Goal: Task Accomplishment & Management: Complete application form

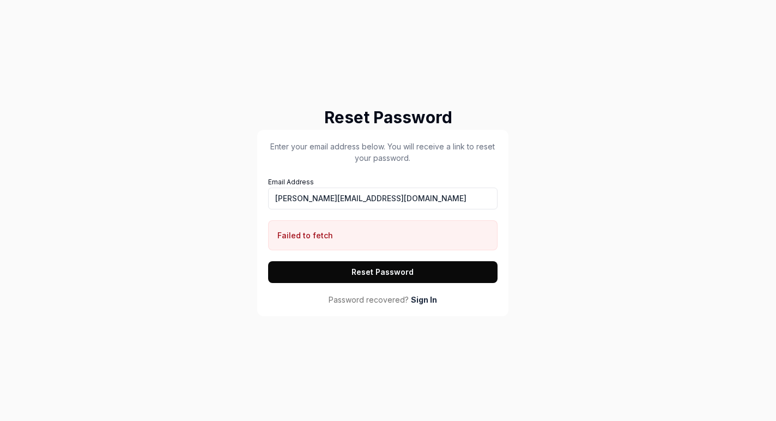
click at [422, 298] on link "Sign In" at bounding box center [424, 299] width 26 height 11
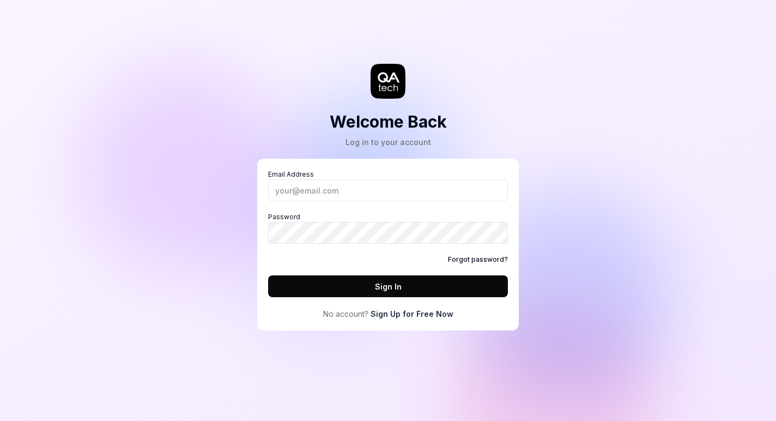
click at [426, 311] on link "Sign Up for Free Now" at bounding box center [412, 313] width 83 height 11
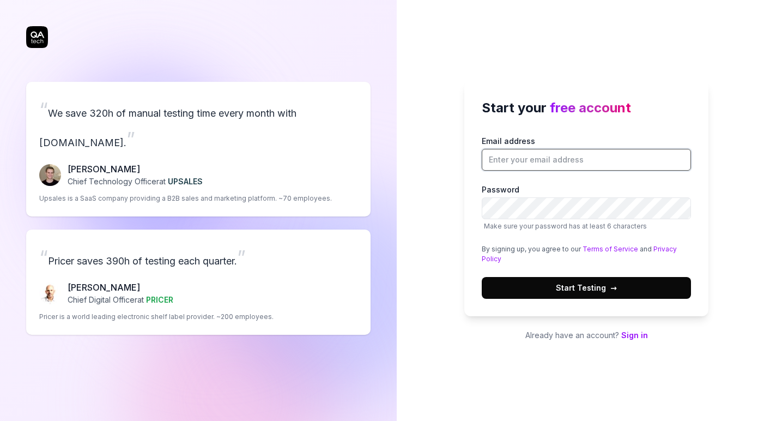
click at [536, 168] on input "Email address" at bounding box center [586, 160] width 209 height 22
click at [0, 420] on com-1password-button at bounding box center [0, 421] width 0 height 0
click at [569, 164] on input "Email address" at bounding box center [586, 160] width 209 height 22
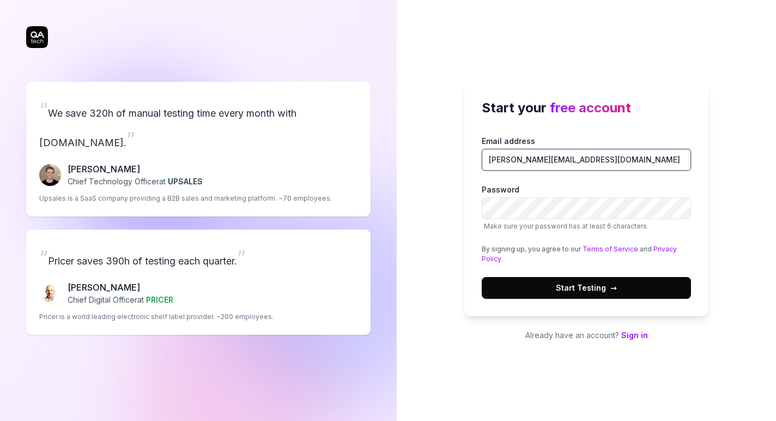
type input "chapin@dutyhq.com"
click at [617, 291] on button "Start Testing →" at bounding box center [586, 288] width 209 height 22
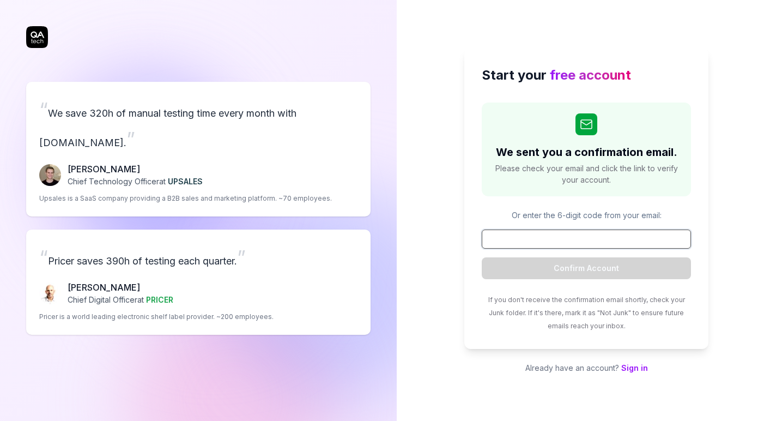
paste input "400551"
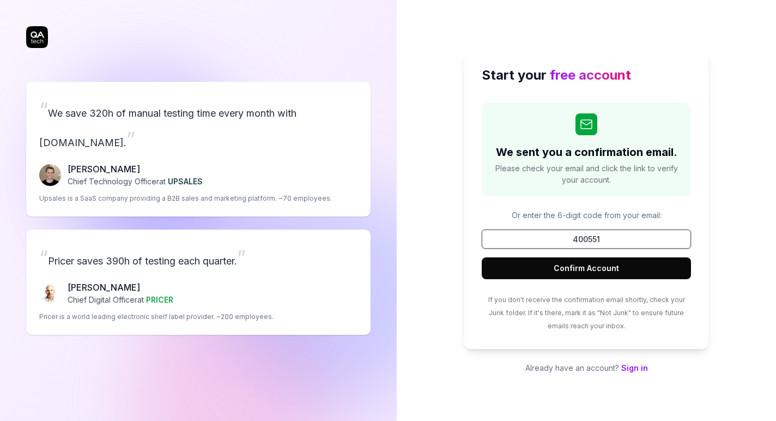
type input "400551"
click at [605, 267] on button "Confirm Account" at bounding box center [586, 268] width 209 height 22
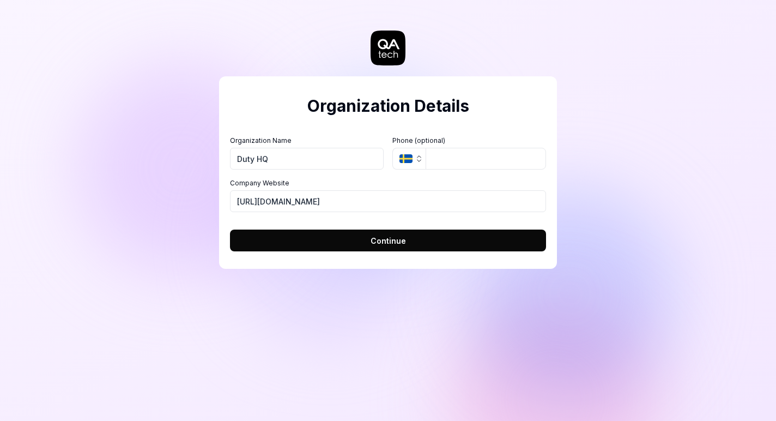
type input "Duty HQ"
click at [415, 160] on icon "button" at bounding box center [419, 158] width 9 height 9
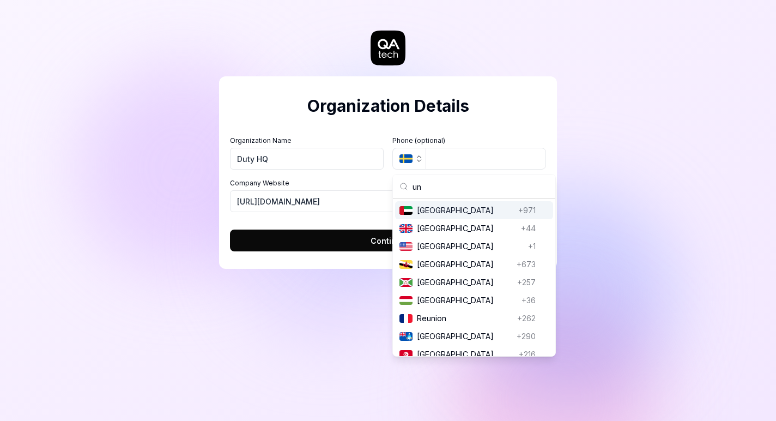
scroll to position [61, 0]
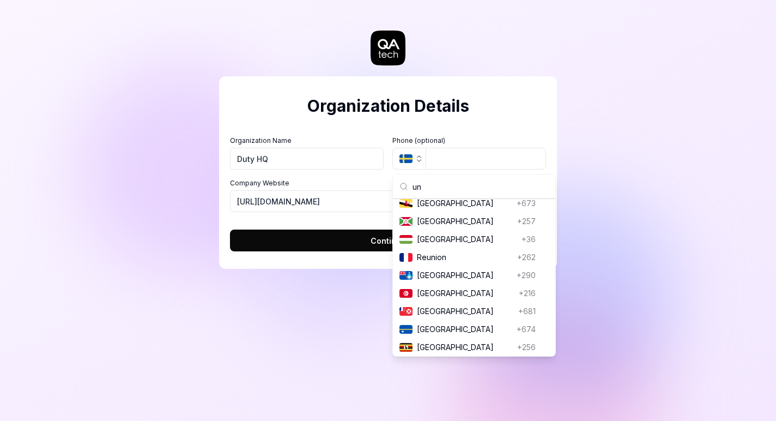
type input "uni"
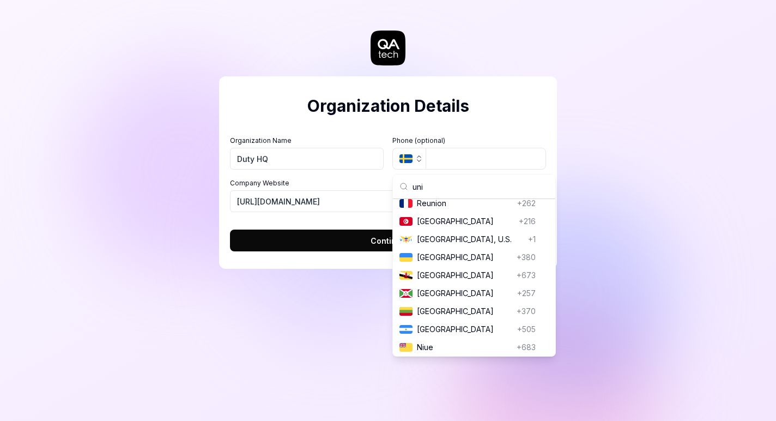
click at [563, 85] on div "Organization Details Organization Name Duty HQ Organization Logo (Square minimu…" at bounding box center [388, 210] width 776 height 421
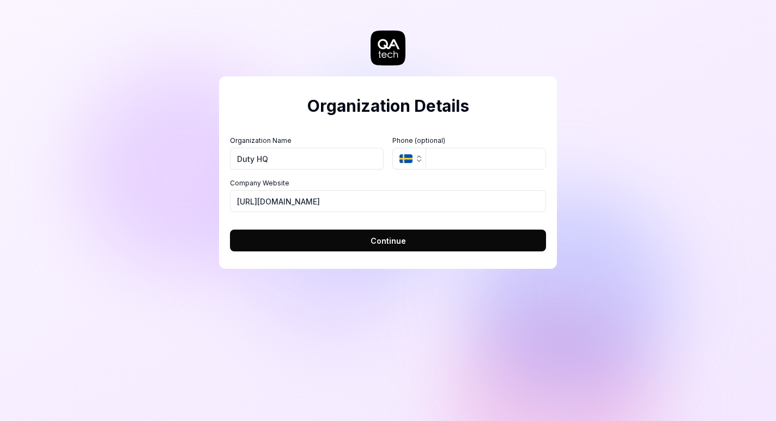
click at [348, 242] on button "Continue" at bounding box center [388, 241] width 316 height 22
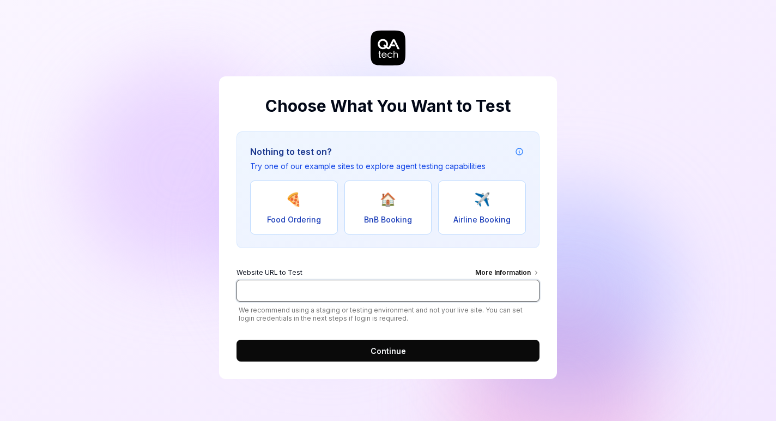
click at [321, 287] on input "Website URL to Test More Information" at bounding box center [388, 291] width 303 height 22
type input "d"
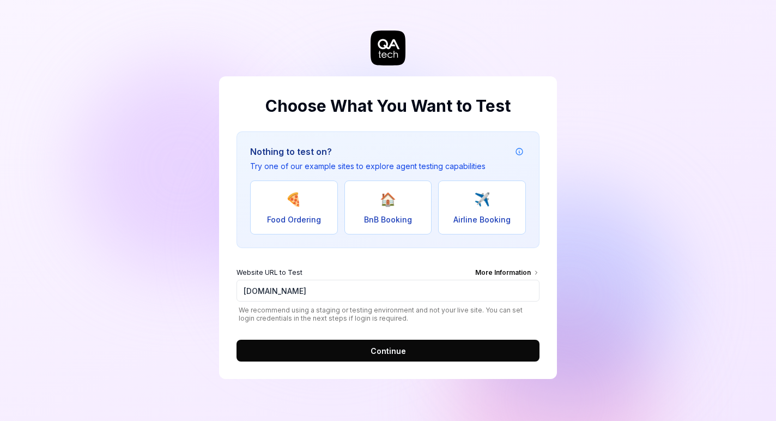
type input "https://test.dutyhq.com"
click at [405, 355] on span "Continue" at bounding box center [388, 350] width 35 height 11
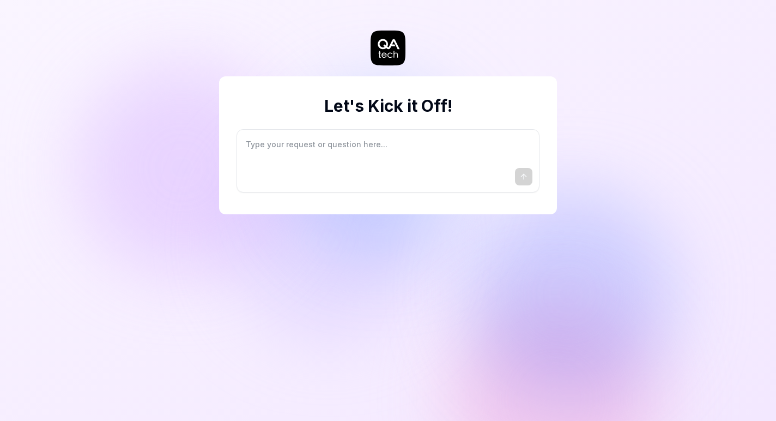
type textarea "*"
type textarea "I"
type textarea "*"
type textarea "I"
type textarea "*"
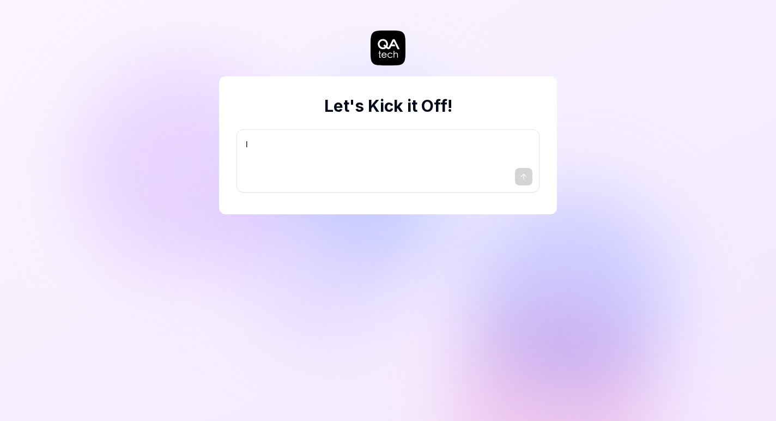
type textarea "I w"
type textarea "*"
type textarea "I wa"
type textarea "*"
type textarea "I wan"
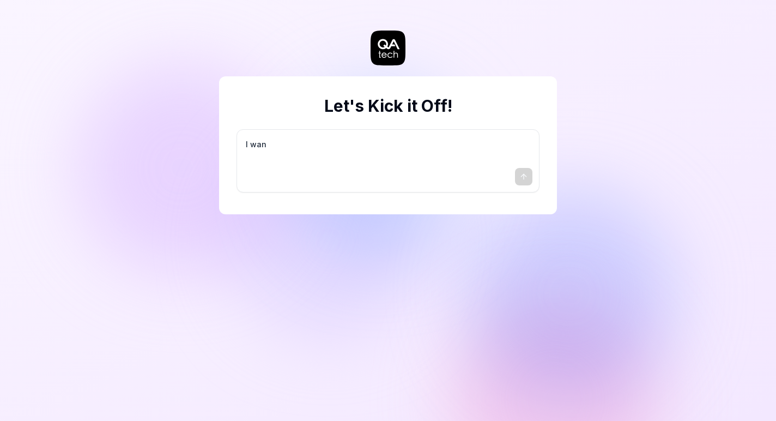
type textarea "*"
type textarea "I want"
type textarea "*"
type textarea "I want"
type textarea "*"
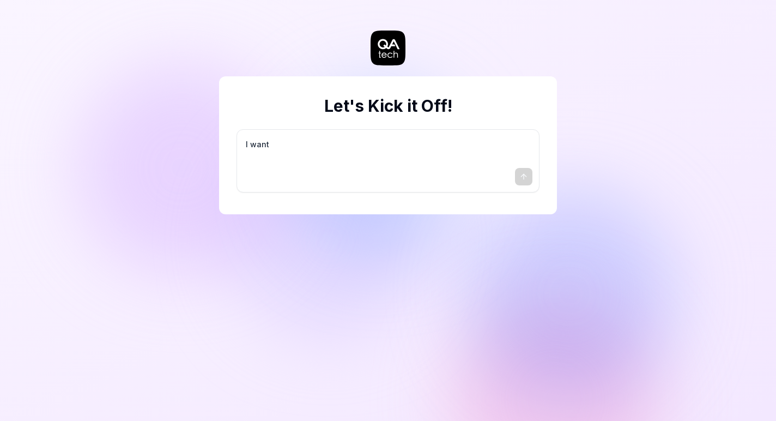
type textarea "I want a"
type textarea "*"
type textarea "I want a"
type textarea "*"
type textarea "I want a g"
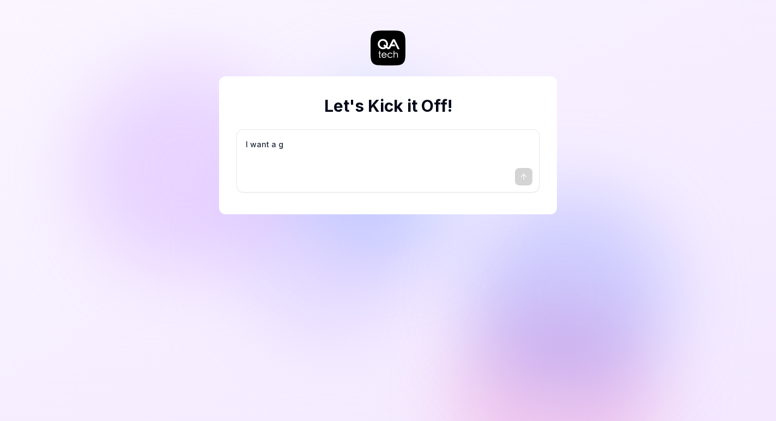
type textarea "*"
type textarea "I want a go"
type textarea "*"
type textarea "I want a goo"
type textarea "*"
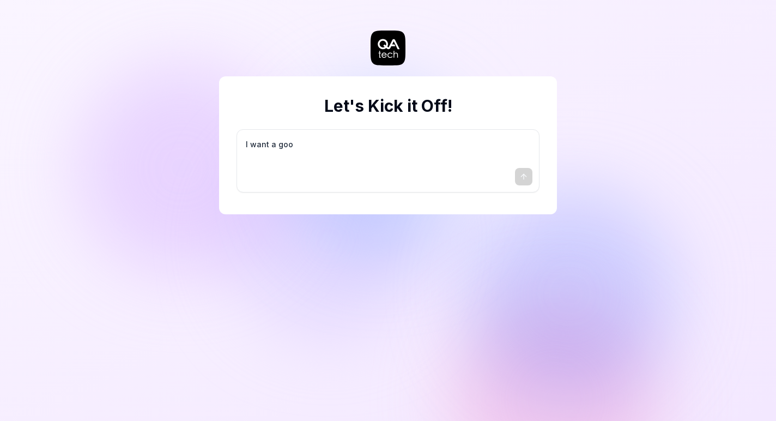
type textarea "I want a good"
type textarea "*"
type textarea "I want a good"
type textarea "*"
type textarea "I want a good t"
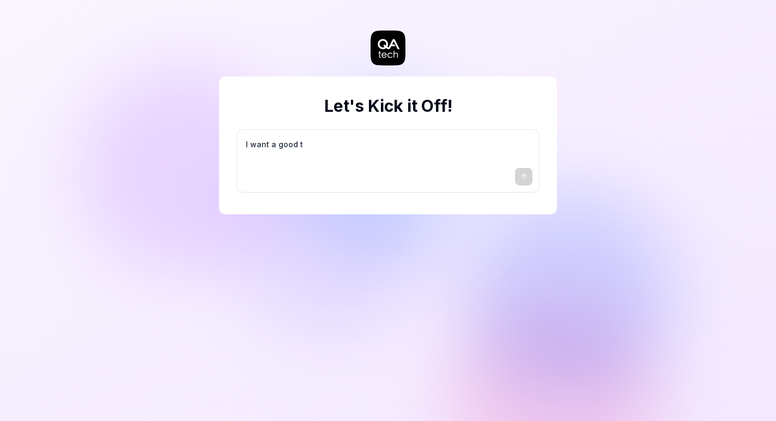
type textarea "*"
type textarea "I want a good te"
type textarea "*"
type textarea "I want a good tes"
type textarea "*"
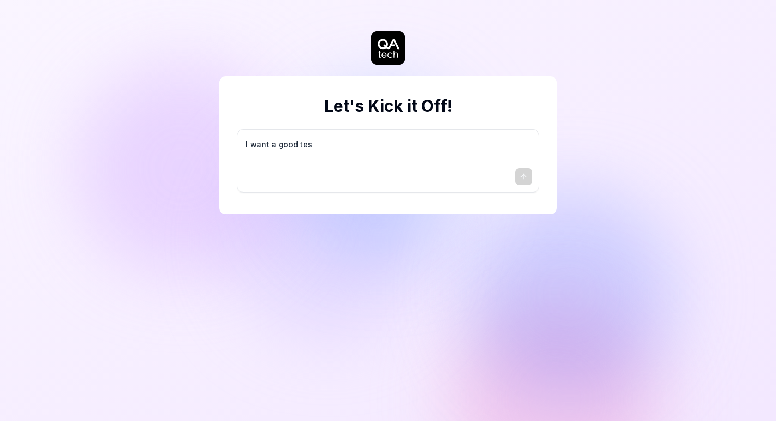
type textarea "I want a good test"
type textarea "*"
type textarea "I want a good test"
type textarea "*"
type textarea "I want a good test s"
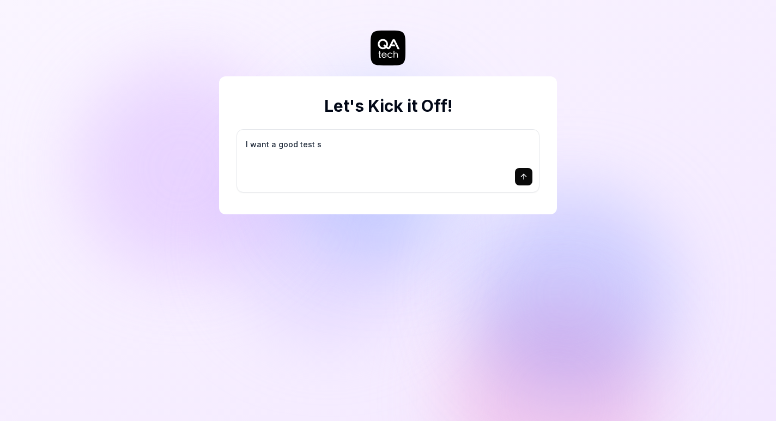
type textarea "*"
type textarea "I want a good test se"
type textarea "*"
type textarea "I want a good test set"
type textarea "*"
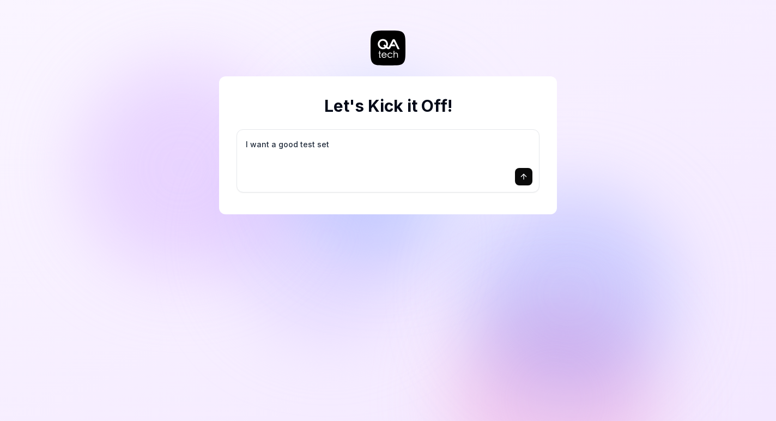
type textarea "I want a good test setu"
type textarea "*"
type textarea "I want a good test setup"
type textarea "*"
type textarea "I want a good test setup"
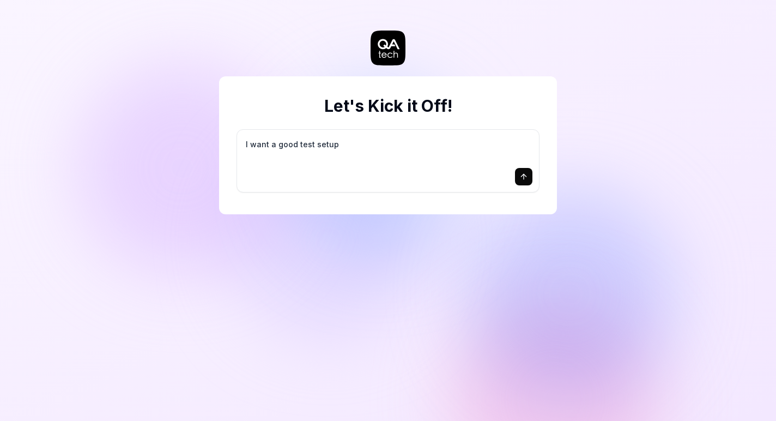
type textarea "*"
type textarea "I want a good test setup f"
type textarea "*"
type textarea "I want a good test setup fo"
type textarea "*"
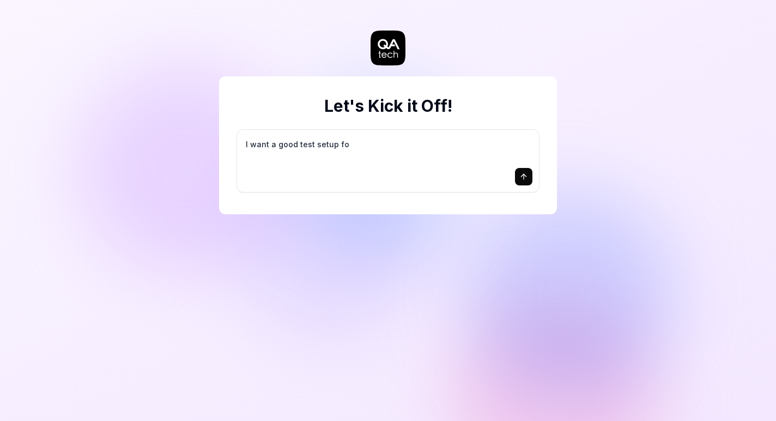
type textarea "I want a good test setup for"
type textarea "*"
type textarea "I want a good test setup for"
type textarea "*"
type textarea "I want a good test setup for m"
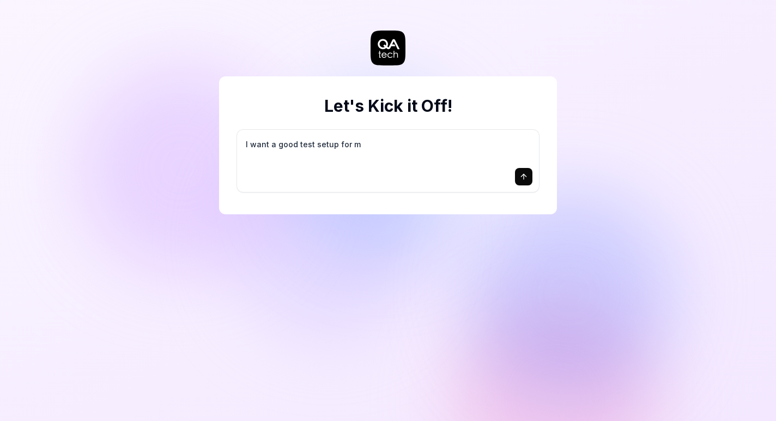
type textarea "*"
type textarea "I want a good test setup for my"
type textarea "*"
type textarea "I want a good test setup for my"
type textarea "*"
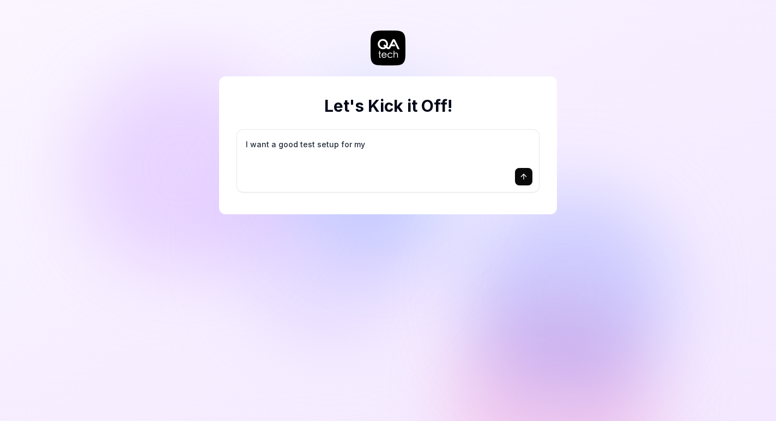
type textarea "I want a good test setup for my s"
type textarea "*"
type textarea "I want a good test setup for my si"
type textarea "*"
type textarea "I want a good test setup for my sit"
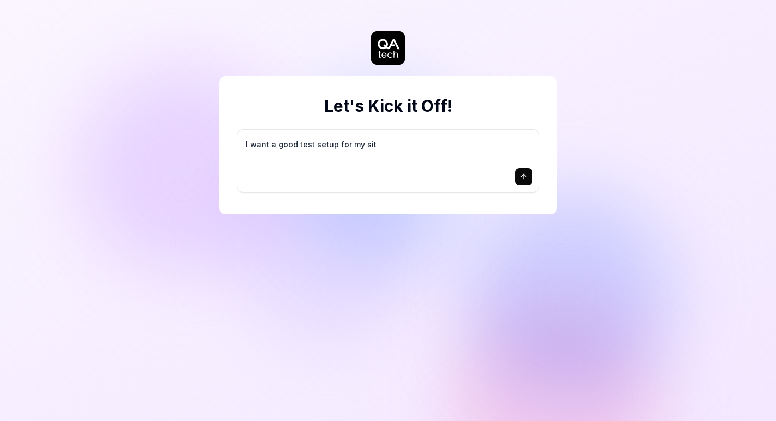
type textarea "*"
type textarea "I want a good test setup for my site"
type textarea "*"
type textarea "I want a good test setup for my site"
type textarea "*"
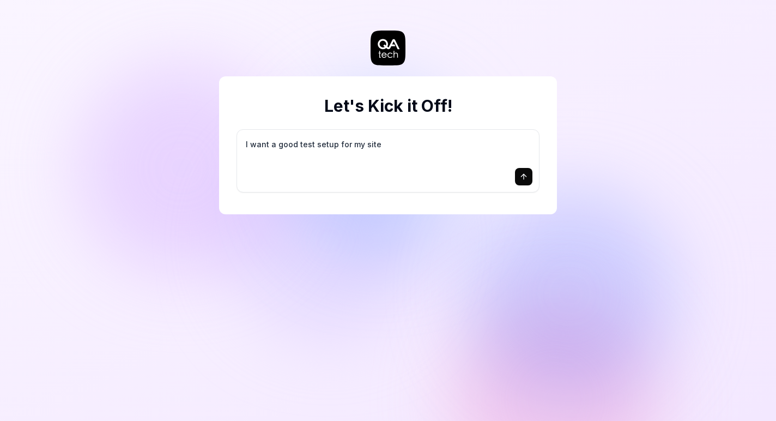
type textarea "I want a good test setup for my site -"
type textarea "*"
type textarea "I want a good test setup for my site -"
type textarea "*"
type textarea "I want a good test setup for my site - h"
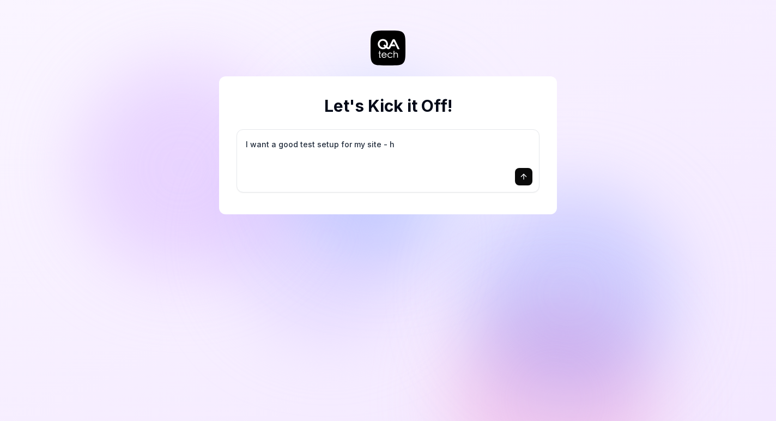
type textarea "*"
type textarea "I want a good test setup for my site - he"
type textarea "*"
type textarea "I want a good test setup for my site - hel"
type textarea "*"
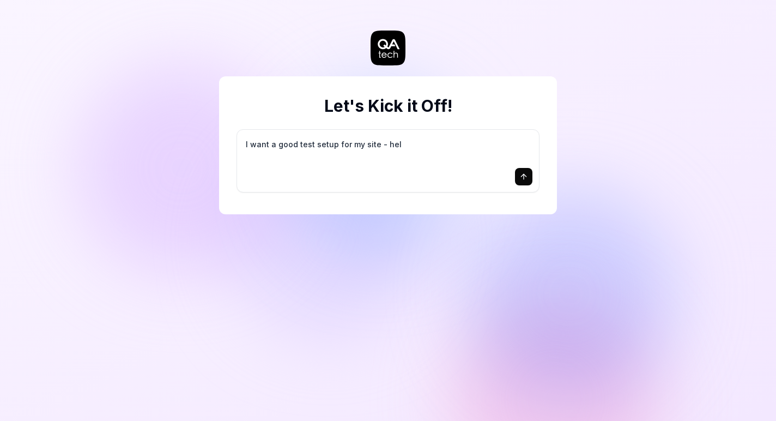
type textarea "I want a good test setup for my site - help"
type textarea "*"
type textarea "I want a good test setup for my site - help"
type textarea "*"
type textarea "I want a good test setup for my site - help m"
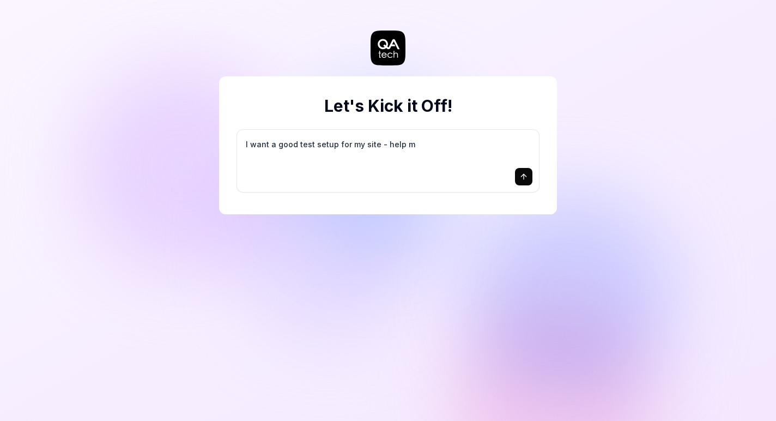
type textarea "*"
type textarea "I want a good test setup for my site - help me"
type textarea "*"
type textarea "I want a good test setup for my site - help me"
type textarea "*"
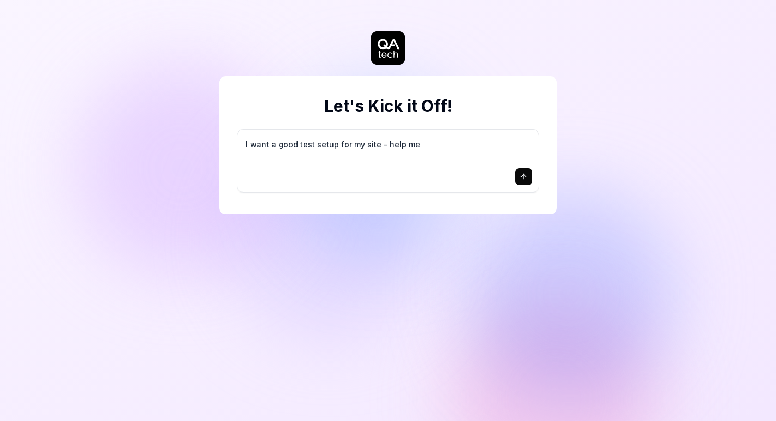
type textarea "I want a good test setup for my site - help me c"
type textarea "*"
type textarea "I want a good test setup for my site - help me cr"
type textarea "*"
type textarea "I want a good test setup for my site - help me cre"
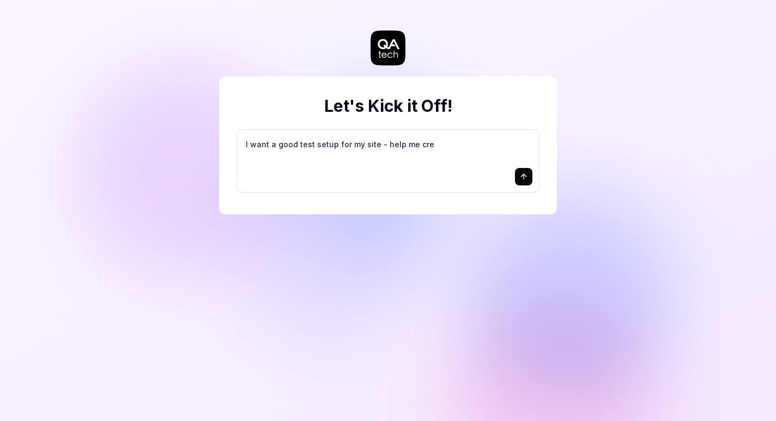
type textarea "*"
type textarea "I want a good test setup for my site - help me crea"
type textarea "*"
type textarea "I want a good test setup for my site - help me creat"
type textarea "*"
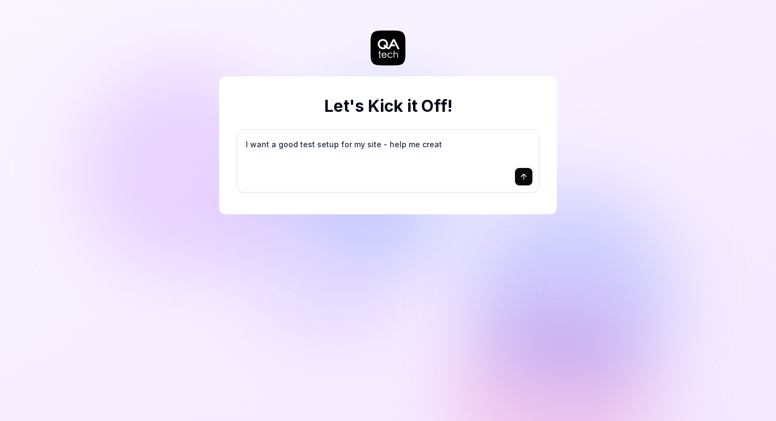
type textarea "I want a good test setup for my site - help me create"
type textarea "*"
type textarea "I want a good test setup for my site - help me create"
type textarea "*"
type textarea "I want a good test setup for my site - help me create t"
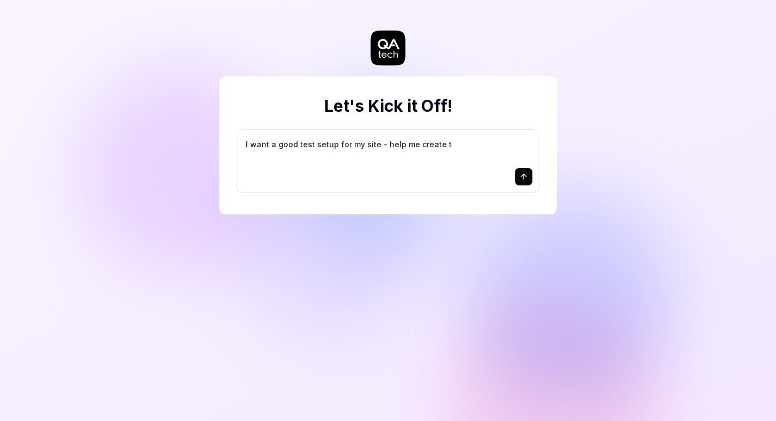
type textarea "*"
type textarea "I want a good test setup for my site - help me create th"
type textarea "*"
type textarea "I want a good test setup for my site - help me create the"
type textarea "*"
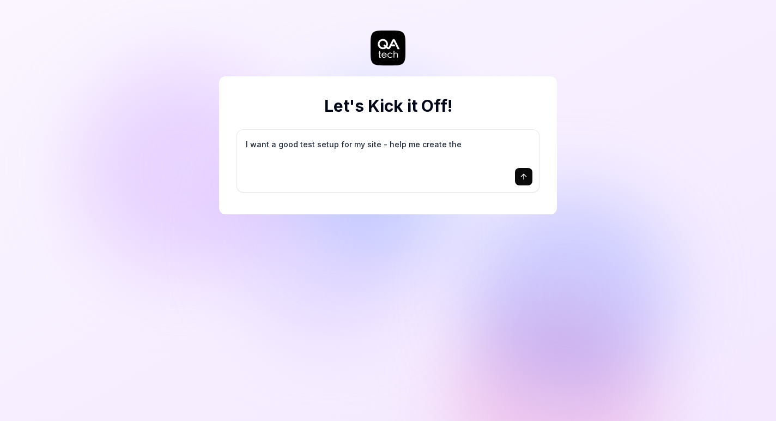
type textarea "I want a good test setup for my site - help me create the"
type textarea "*"
type textarea "I want a good test setup for my site - help me create the f"
type textarea "*"
type textarea "I want a good test setup for my site - help me create the fi"
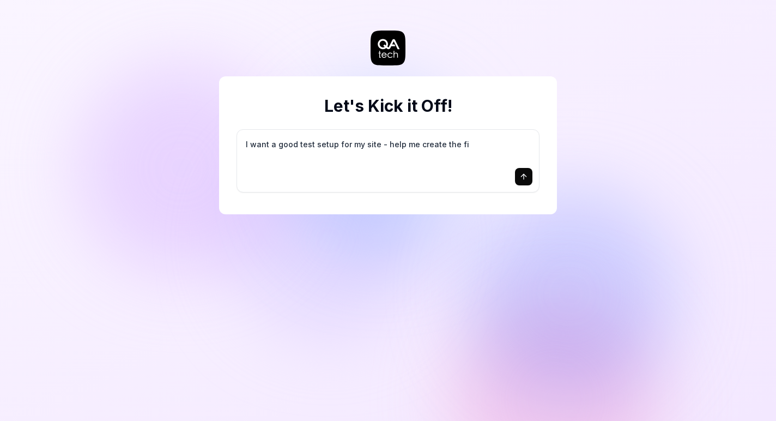
type textarea "*"
type textarea "I want a good test setup for my site - help me create the fir"
type textarea "*"
type textarea "I want a good test setup for my site - help me create the firs"
type textarea "*"
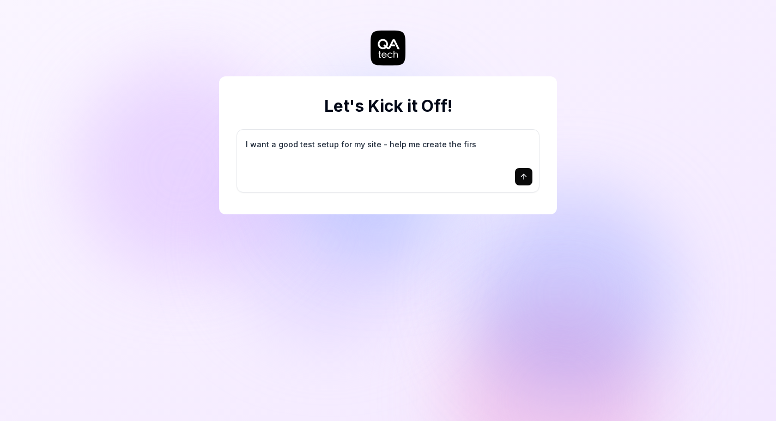
type textarea "I want a good test setup for my site - help me create the first"
type textarea "*"
type textarea "I want a good test setup for my site - help me create the first"
type textarea "*"
type textarea "I want a good test setup for my site - help me create the first 3"
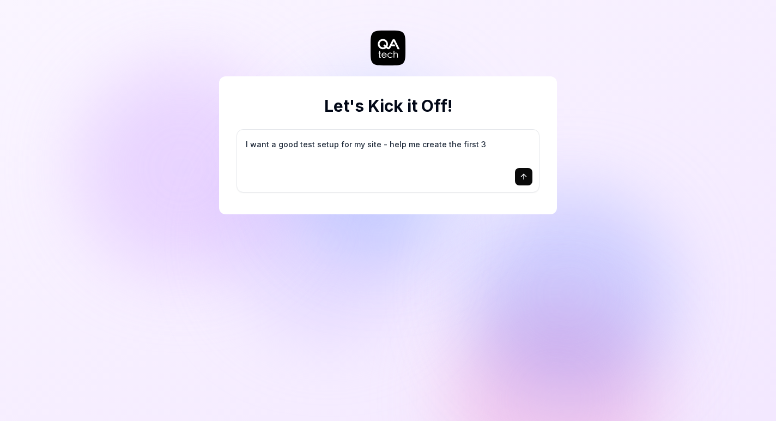
type textarea "*"
type textarea "I want a good test setup for my site - help me create the first 3-"
type textarea "*"
type textarea "I want a good test setup for my site - help me create the first 3-5"
type textarea "*"
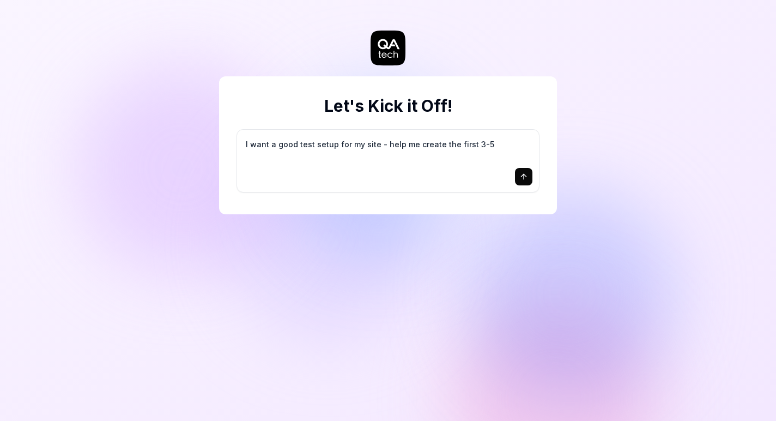
type textarea "I want a good test setup for my site - help me create the first 3-5"
type textarea "*"
type textarea "I want a good test setup for my site - help me create the first 3-5 t"
type textarea "*"
type textarea "I want a good test setup for my site - help me create the first 3-5 te"
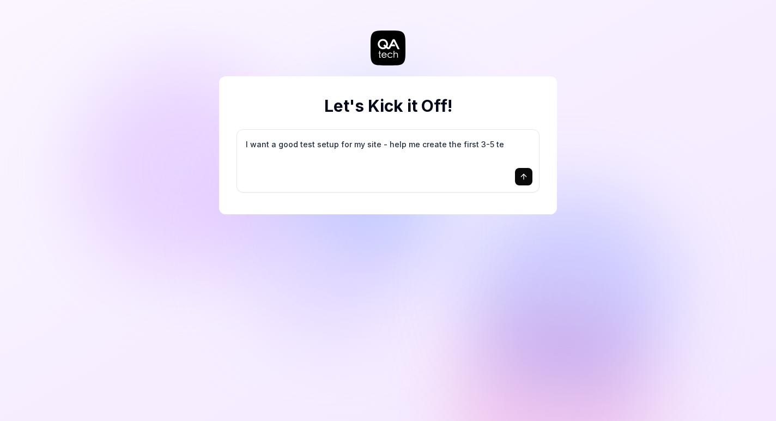
type textarea "*"
type textarea "I want a good test setup for my site - help me create the first 3-5 tes"
type textarea "*"
type textarea "I want a good test setup for my site - help me create the first 3-5 test"
type textarea "*"
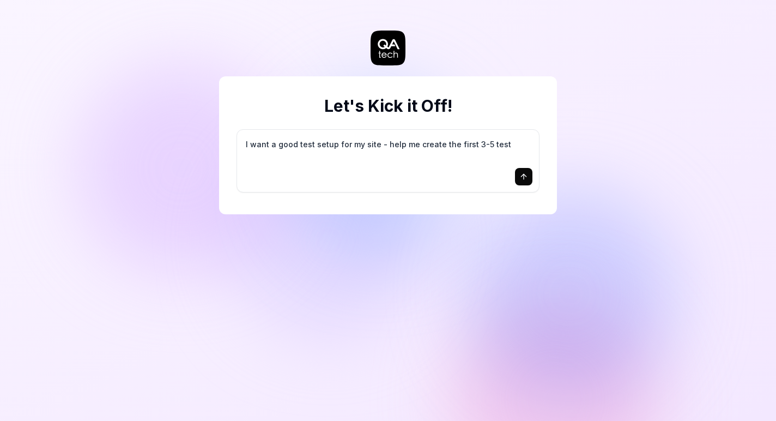
type textarea "I want a good test setup for my site - help me create the first 3-5 test"
type textarea "*"
type textarea "I want a good test setup for my site - help me create the first 3-5 test c"
type textarea "*"
type textarea "I want a good test setup for my site - help me create the first 3-5 test ca"
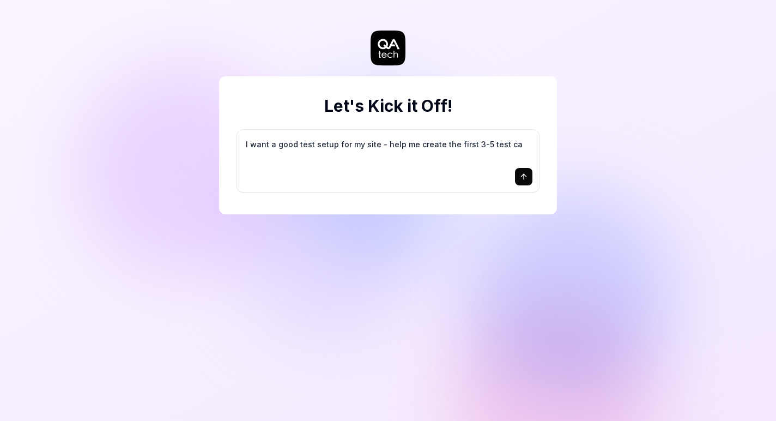
type textarea "*"
type textarea "I want a good test setup for my site - help me create the first 3-5 test cas"
type textarea "*"
type textarea "I want a good test setup for my site - help me create the first 3-5 test case"
type textarea "*"
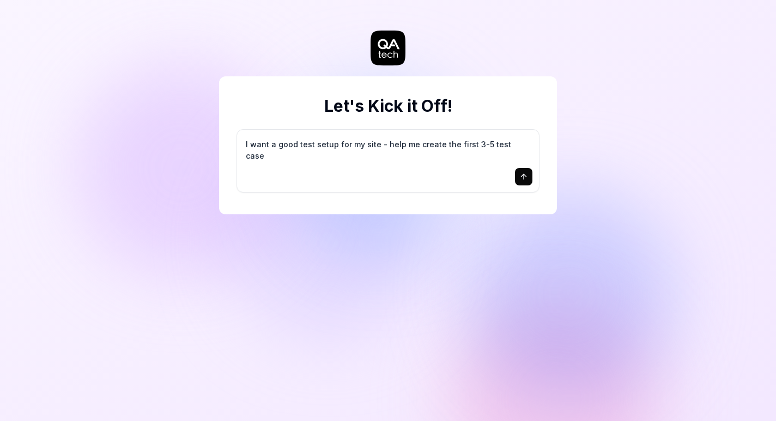
type textarea "I want a good test setup for my site - help me create the first 3-5 test cases"
click at [528, 175] on icon "submit" at bounding box center [524, 176] width 9 height 9
type textarea "*"
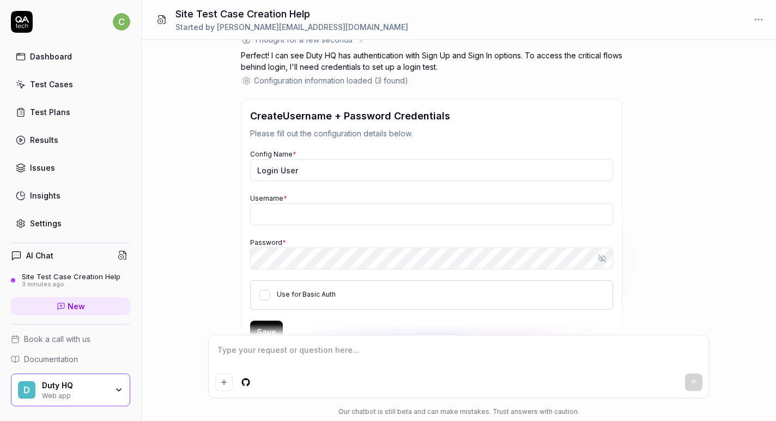
scroll to position [158, 0]
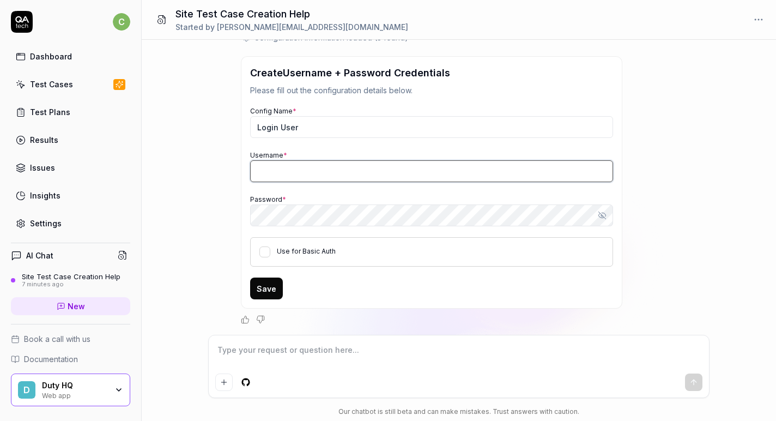
click at [286, 170] on input "Username *" at bounding box center [431, 171] width 363 height 22
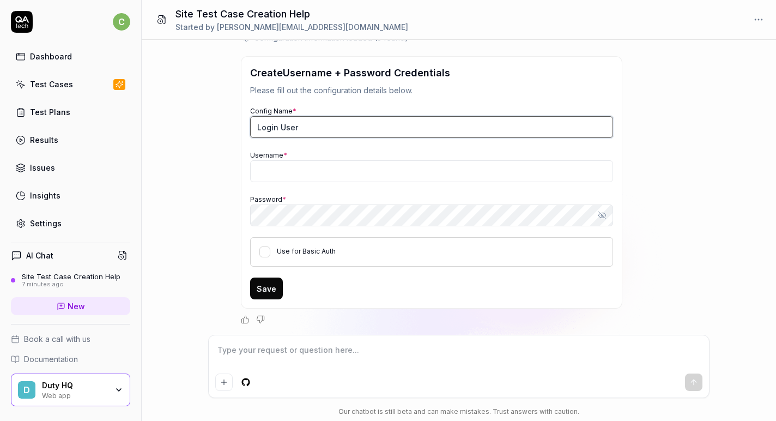
type textarea "*"
click at [312, 127] on input "Login User" at bounding box center [431, 127] width 363 height 22
type input "Login"
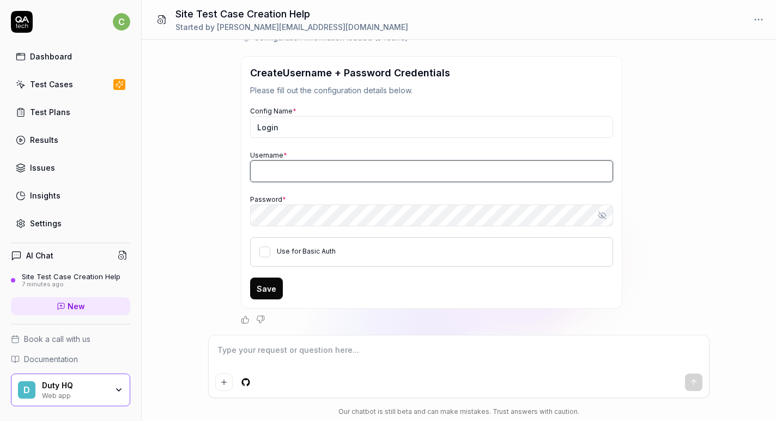
type textarea "*"
click at [286, 174] on input "Username *" at bounding box center [431, 171] width 363 height 22
type input "chapin@dutyhq.com"
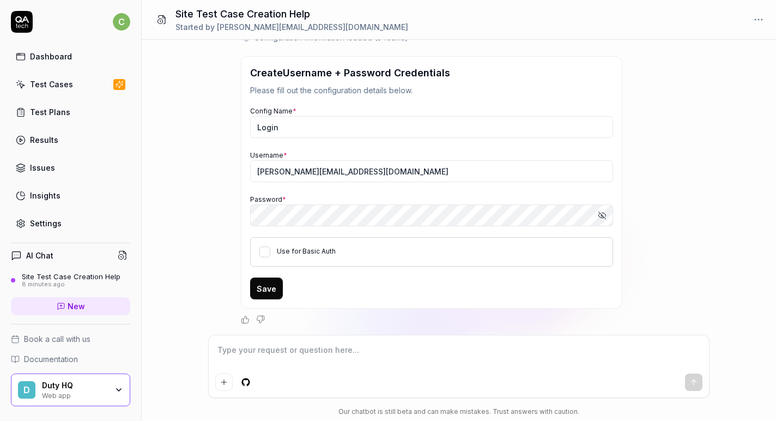
click at [481, 289] on div "Save" at bounding box center [431, 288] width 363 height 22
click at [260, 284] on button "Save" at bounding box center [266, 288] width 33 height 22
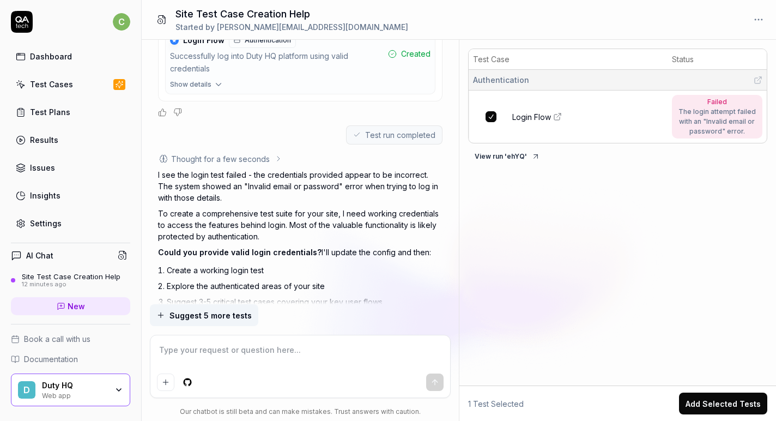
scroll to position [494, 0]
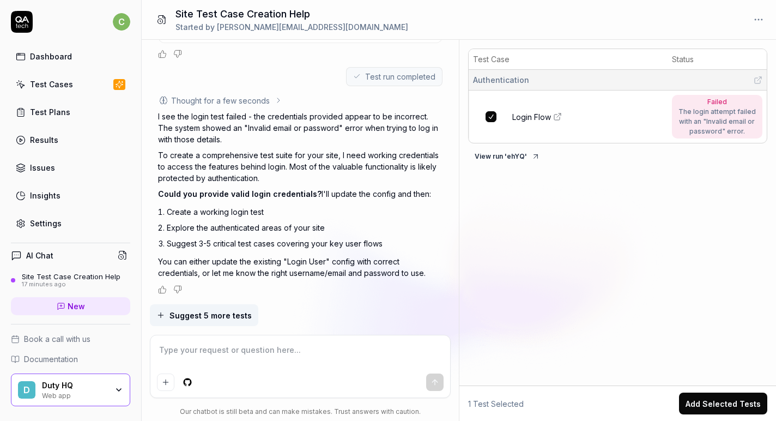
type textarea "*"
